Goal: Task Accomplishment & Management: Manage account settings

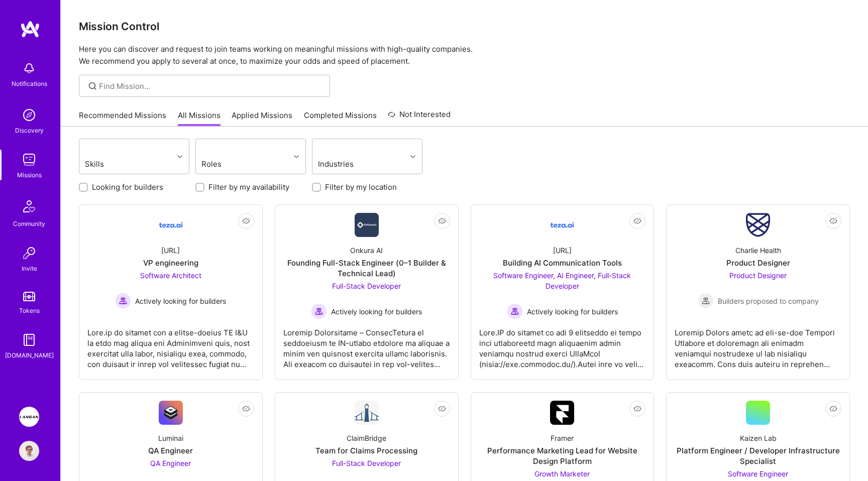
click at [31, 423] on img at bounding box center [29, 417] width 20 height 20
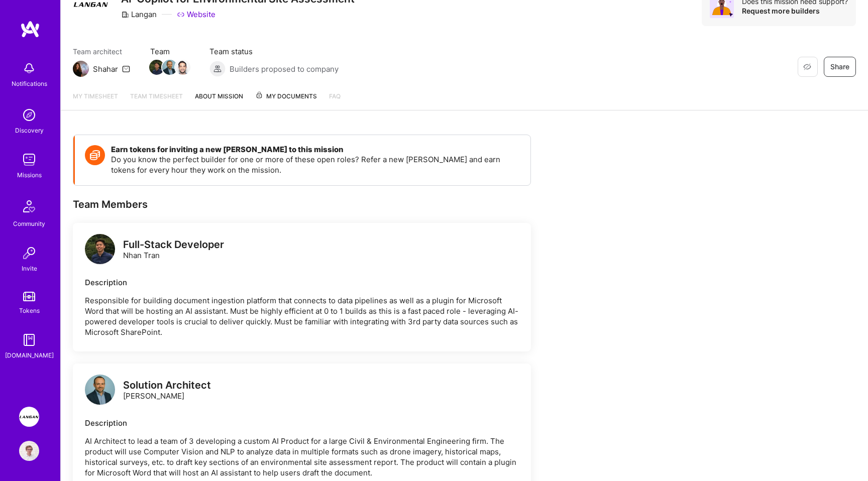
scroll to position [70, 0]
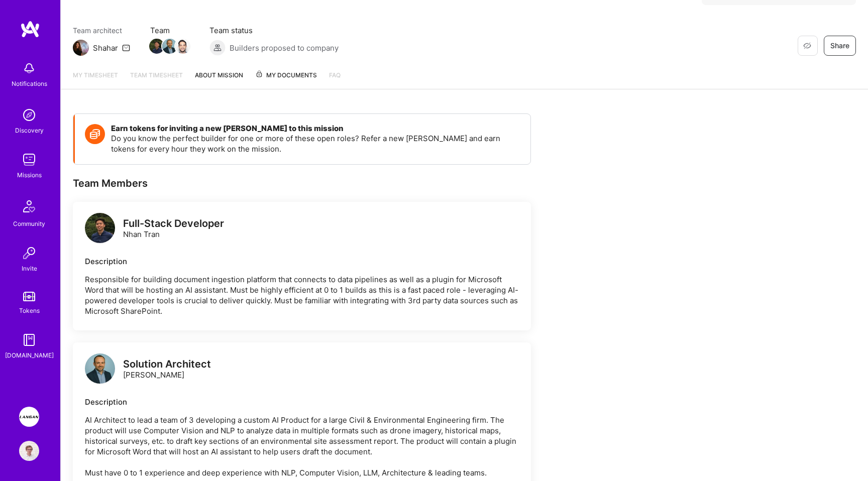
click at [151, 76] on link "Team timesheet" at bounding box center [156, 79] width 53 height 19
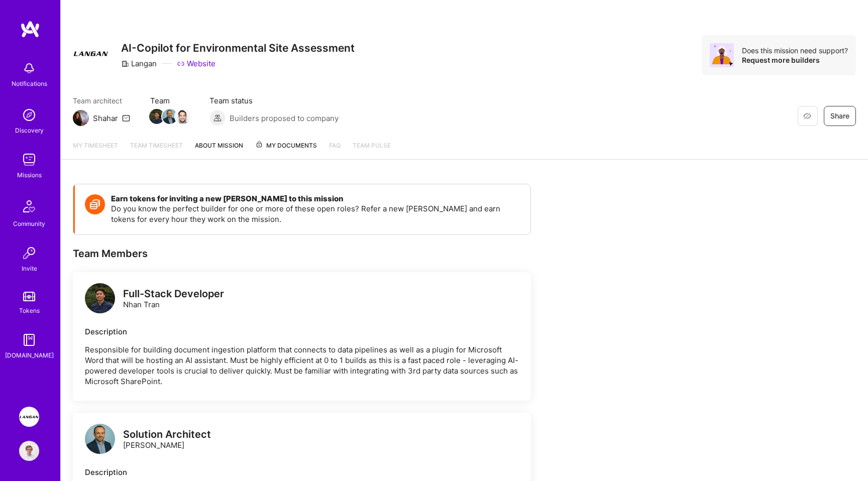
click at [107, 148] on link "My timesheet" at bounding box center [95, 149] width 45 height 19
click at [528, 259] on div "Team Members" at bounding box center [302, 253] width 458 height 13
click at [100, 150] on link "My timesheet" at bounding box center [95, 149] width 45 height 19
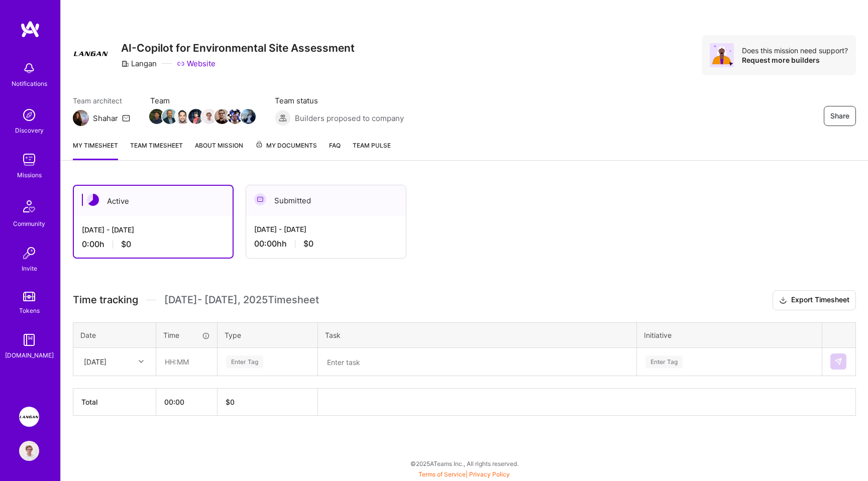
click at [548, 246] on div "Active [DATE] - [DATE] 0:00 h $0 Submitted [DATE] - [DATE] 00:00h h $0" at bounding box center [442, 222] width 738 height 74
click at [126, 360] on div "[DATE]" at bounding box center [107, 361] width 56 height 17
click at [439, 258] on div "Active [DATE] - [DATE] 0:00 h $0 Submitted [DATE] - [DATE] 00:00h h $0" at bounding box center [442, 222] width 738 height 74
click at [158, 153] on link "Team timesheet" at bounding box center [156, 150] width 53 height 20
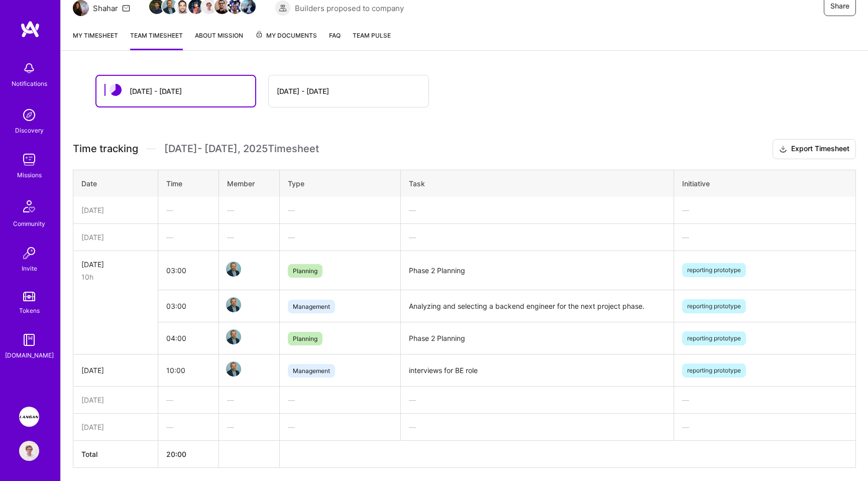
scroll to position [147, 0]
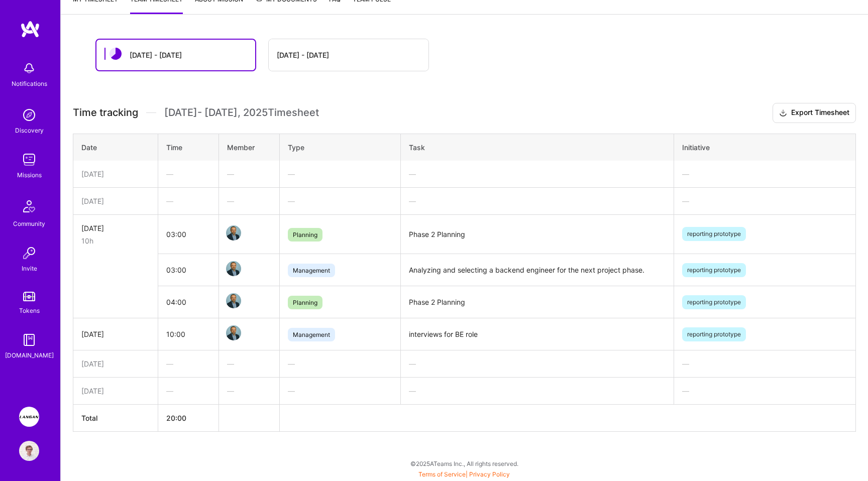
click at [320, 46] on div "[DATE] - [DATE]" at bounding box center [349, 55] width 160 height 32
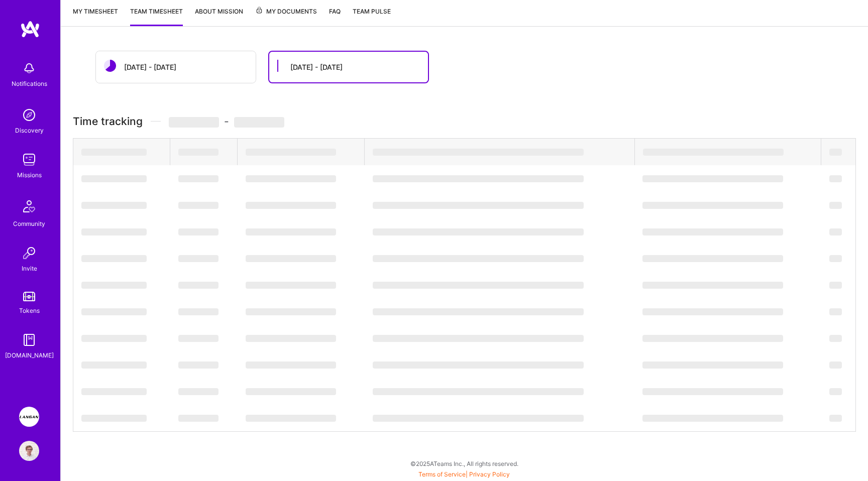
scroll to position [0, 0]
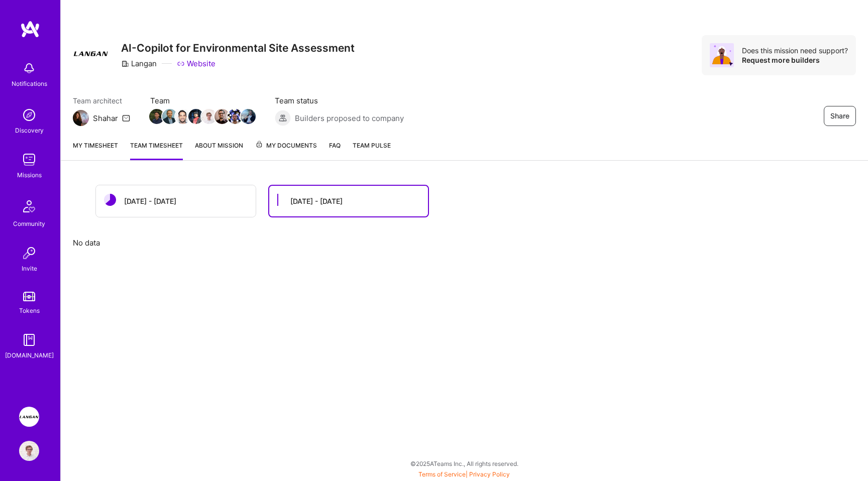
click at [203, 198] on div "[DATE] - [DATE]" at bounding box center [176, 201] width 160 height 32
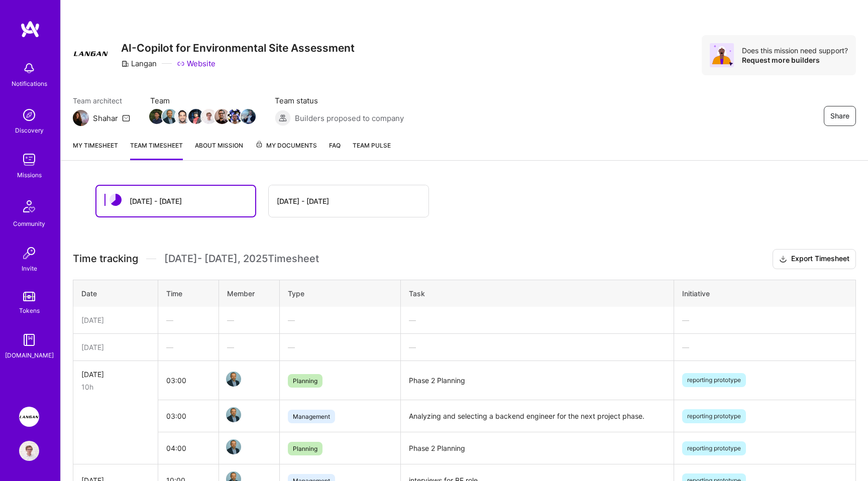
click at [99, 154] on link "My timesheet" at bounding box center [95, 150] width 45 height 20
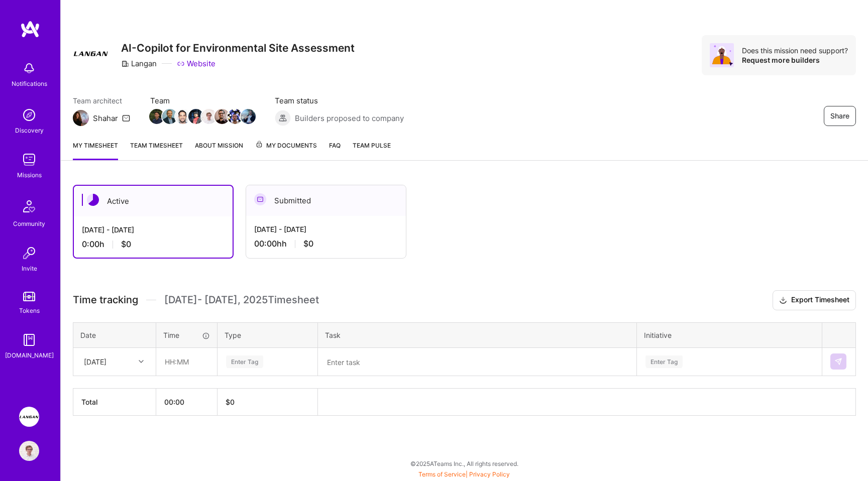
click at [518, 289] on div "Active Aug 16 - Aug 31, 2025 0:00 h $0 Submitted Aug 1 - Aug 15, 2025 00:00h h …" at bounding box center [464, 319] width 807 height 292
click at [177, 145] on link "Team timesheet" at bounding box center [156, 150] width 53 height 20
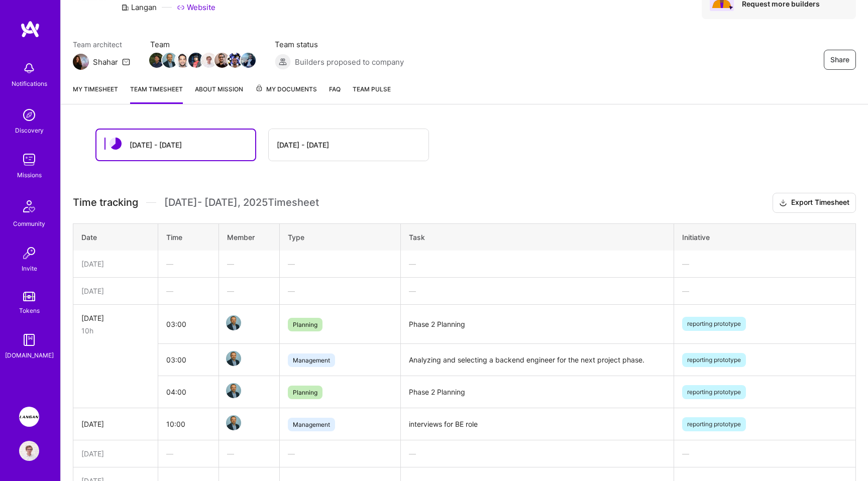
scroll to position [147, 0]
